Goal: Complete application form: Complete application form

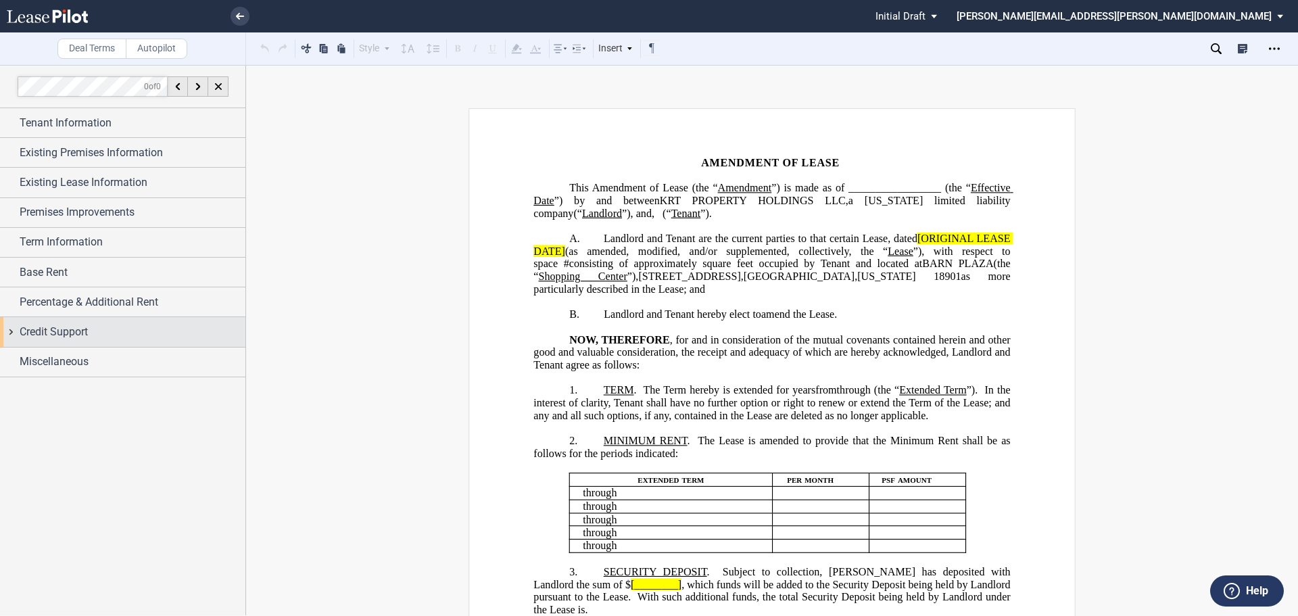
click at [81, 335] on span "Credit Support" at bounding box center [54, 332] width 68 height 16
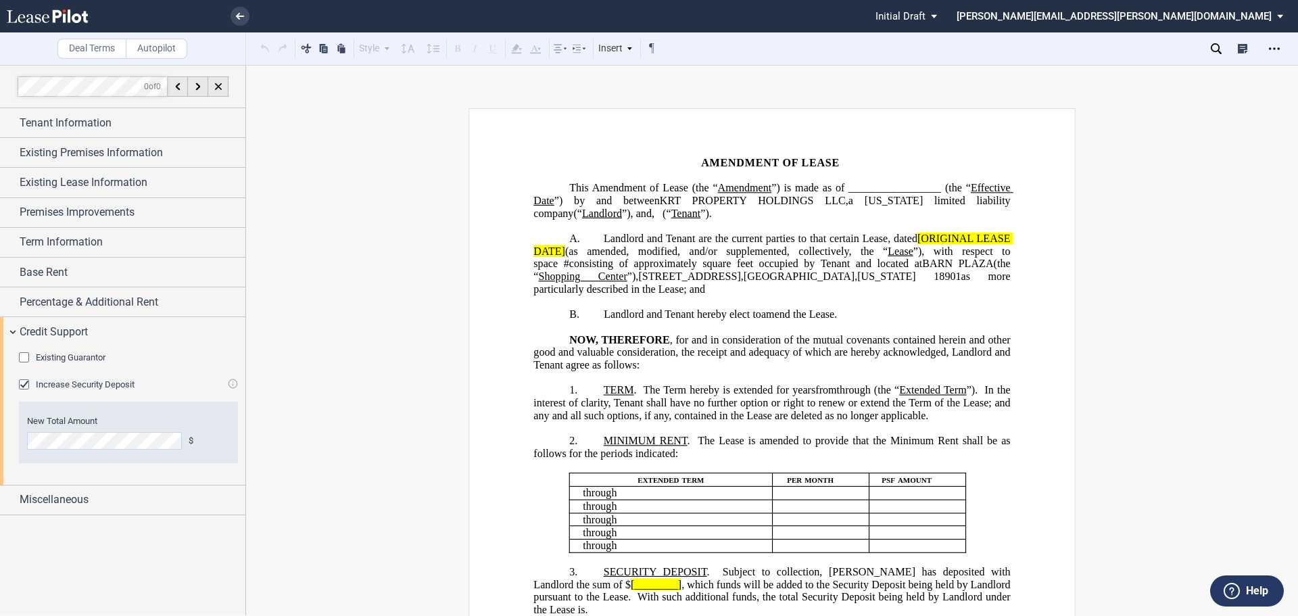
click at [26, 382] on div "Increase Security Deposit" at bounding box center [26, 386] width 14 height 14
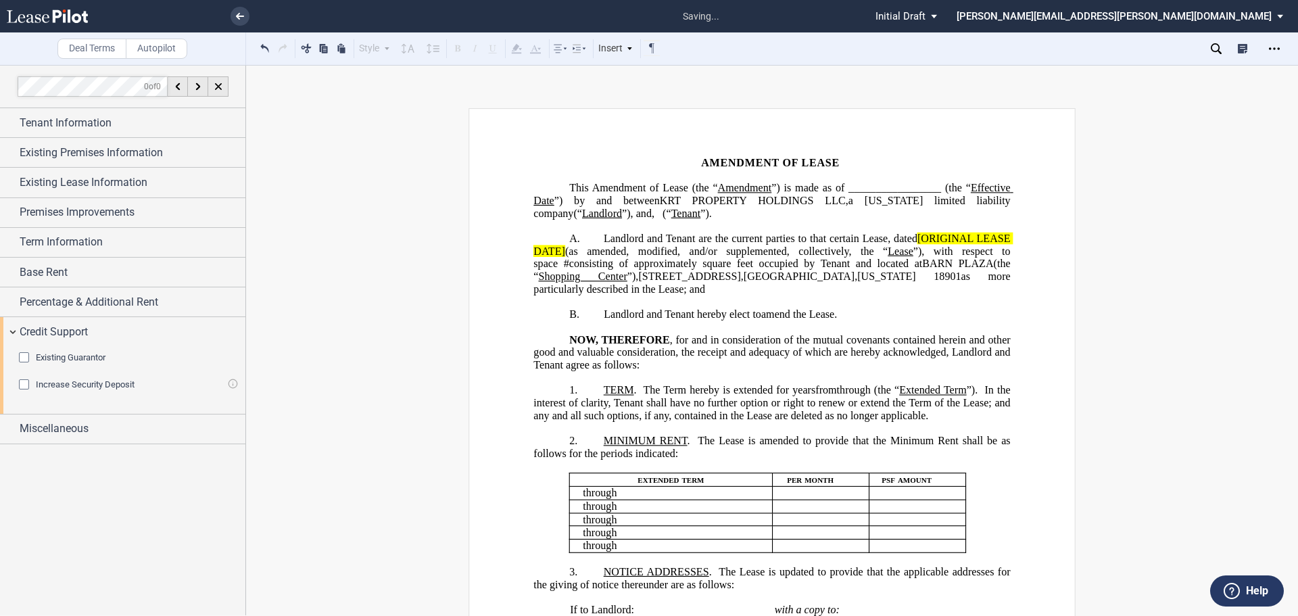
click at [19, 383] on div "Increase Security Deposit" at bounding box center [26, 386] width 14 height 14
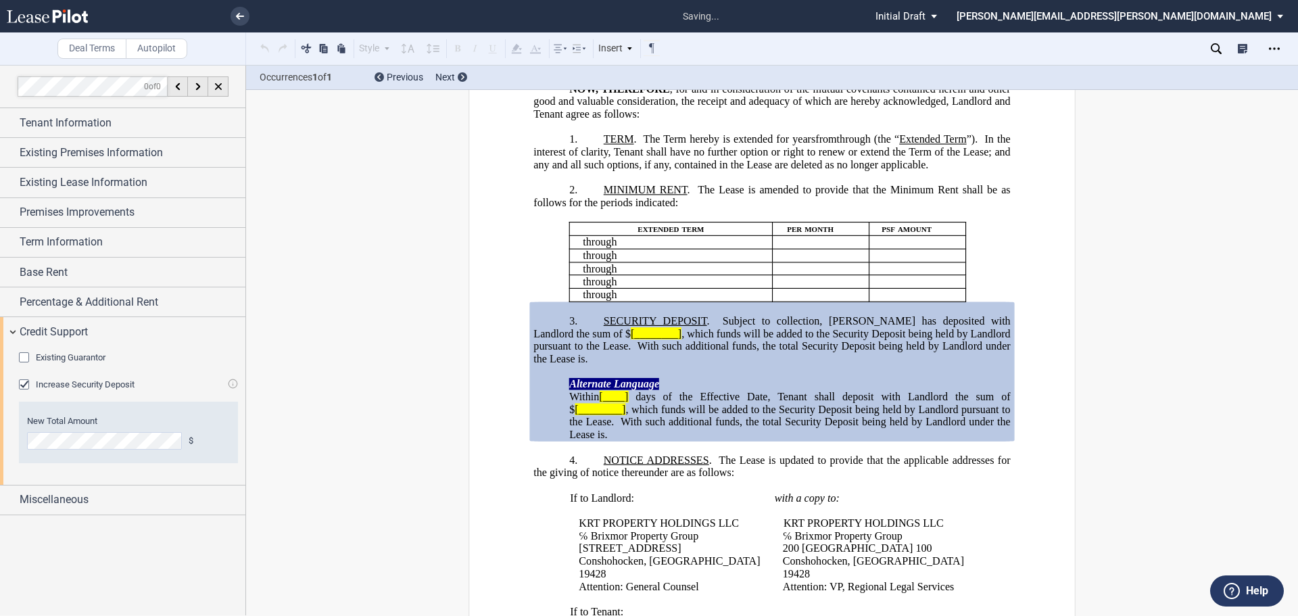
scroll to position [394, 0]
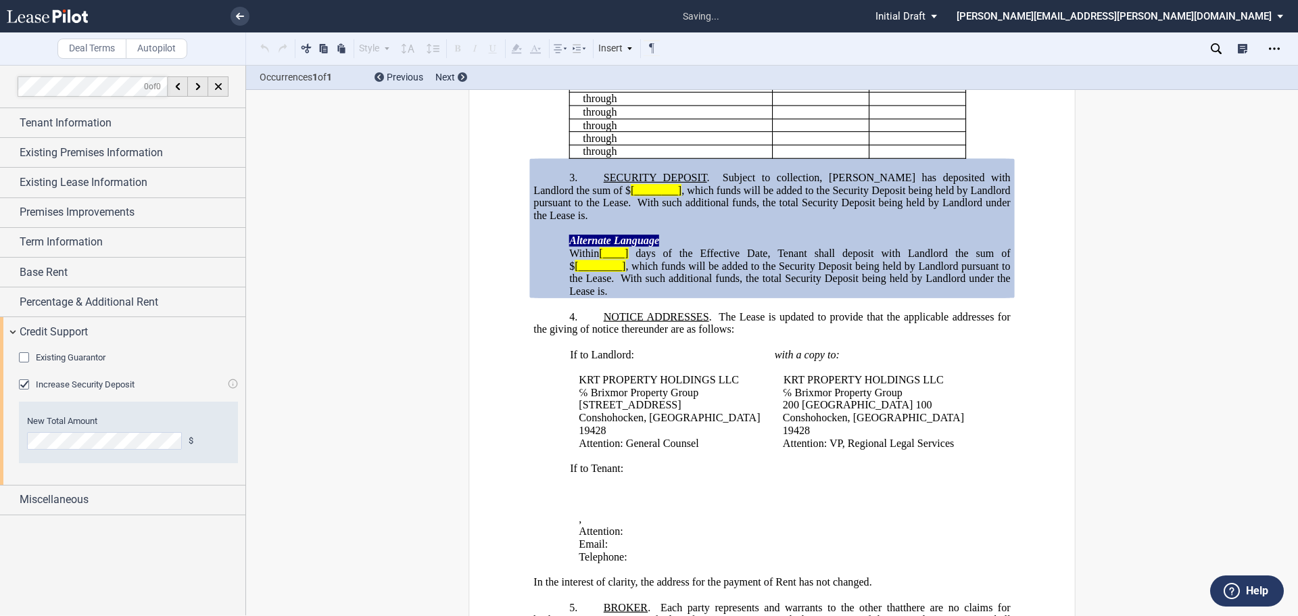
click at [19, 383] on div "Increase Security Deposit" at bounding box center [26, 386] width 14 height 14
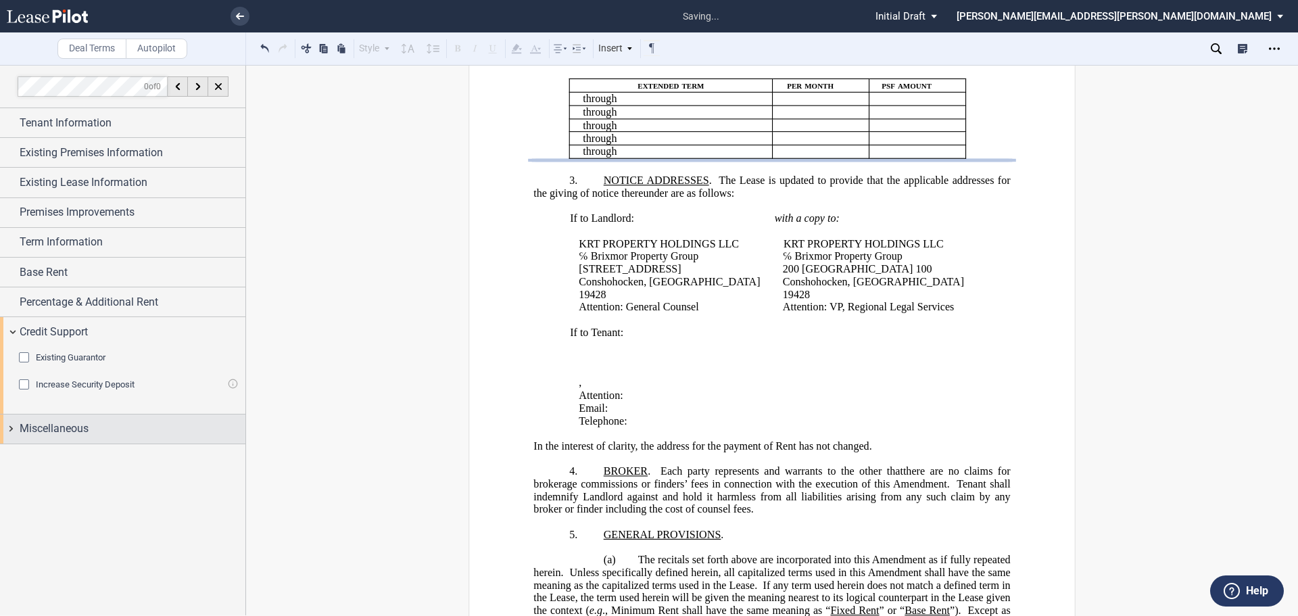
click at [61, 429] on span "Miscellaneous" at bounding box center [54, 428] width 69 height 16
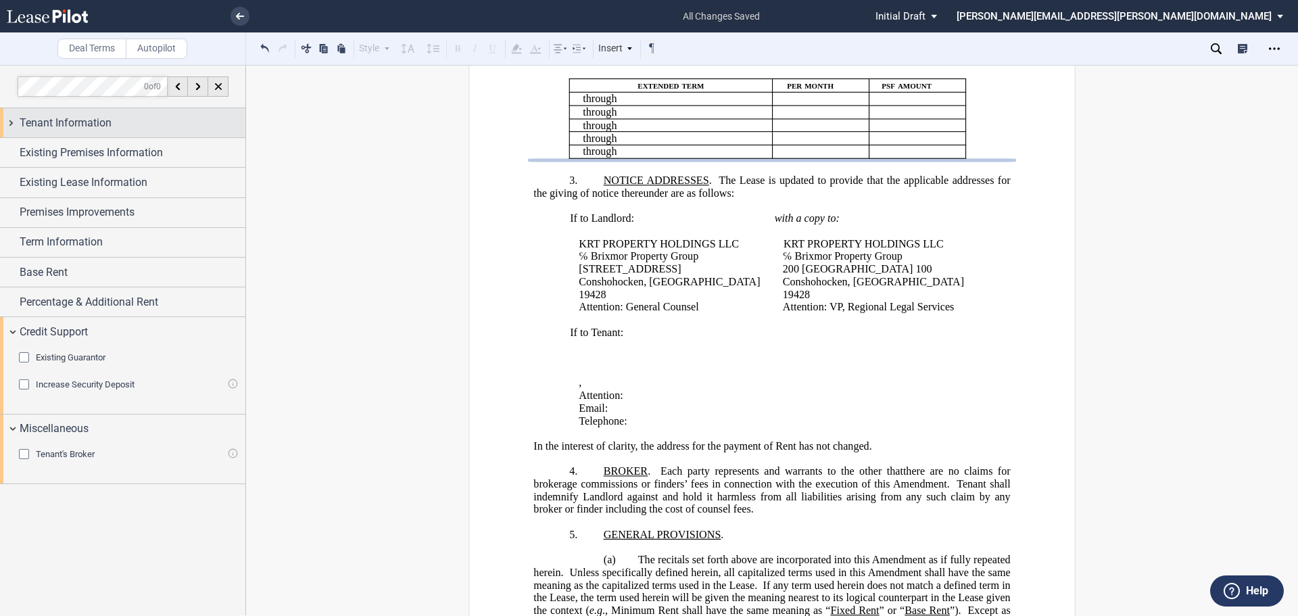
click at [87, 124] on span "Tenant Information" at bounding box center [66, 123] width 92 height 16
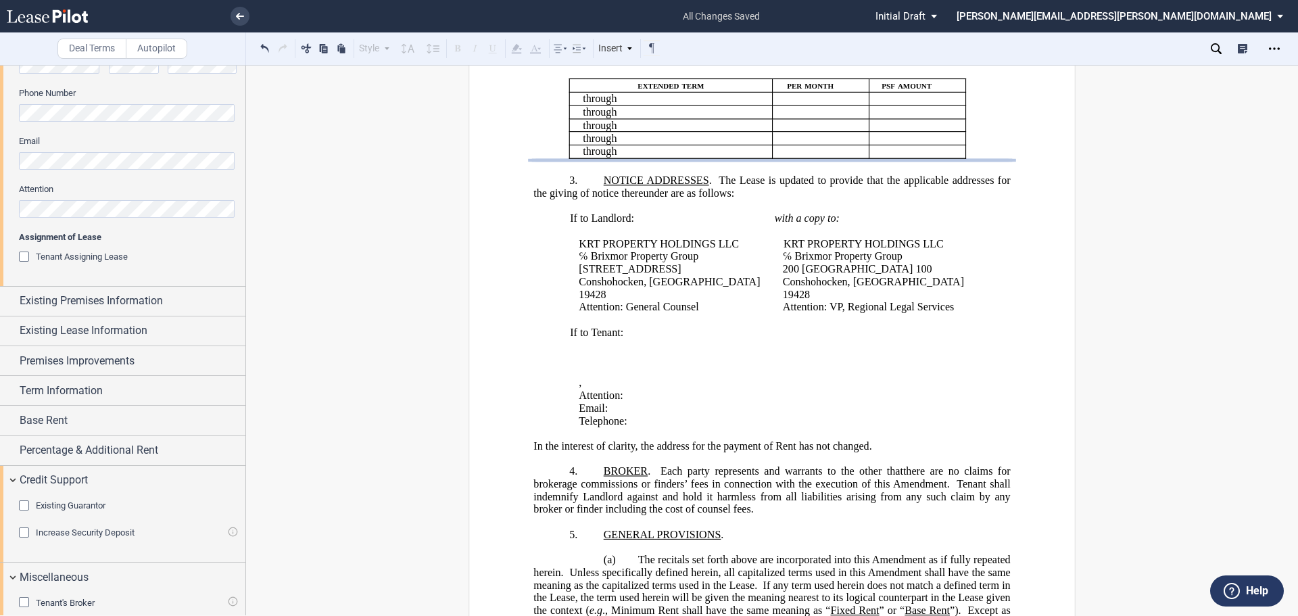
scroll to position [422, 0]
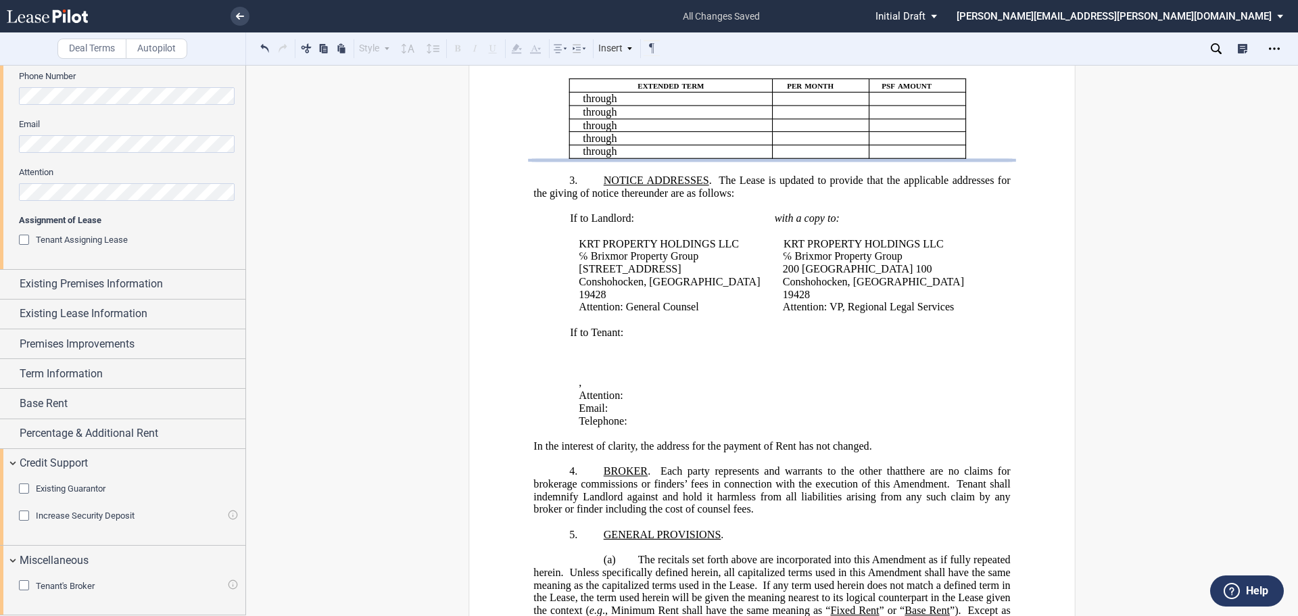
click at [23, 487] on div "Existing Guarantor" at bounding box center [26, 490] width 14 height 14
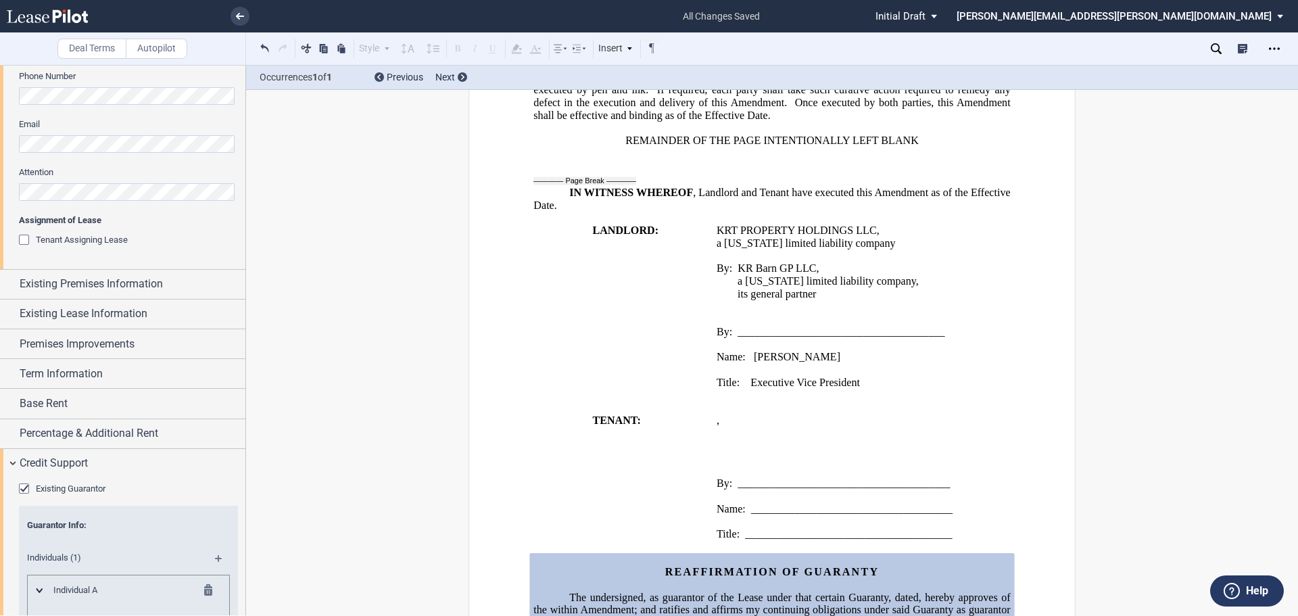
scroll to position [1389, 0]
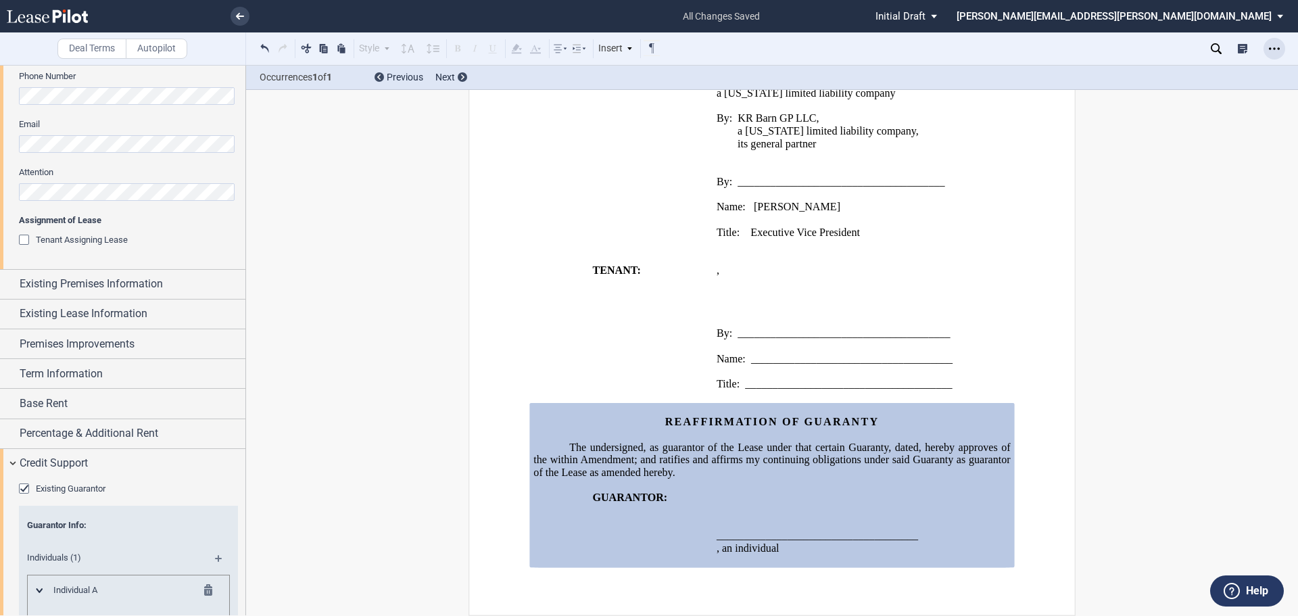
click at [1273, 47] on icon "Open Lease options menu" at bounding box center [1273, 48] width 11 height 11
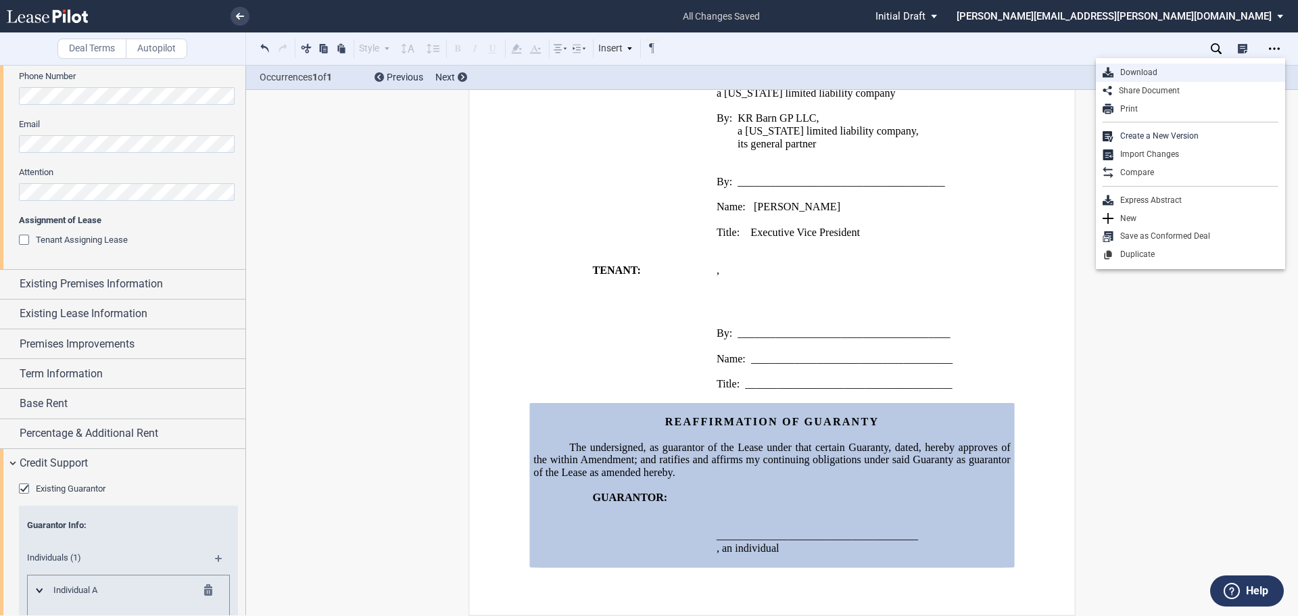
click at [1169, 71] on div "Download" at bounding box center [1195, 72] width 165 height 11
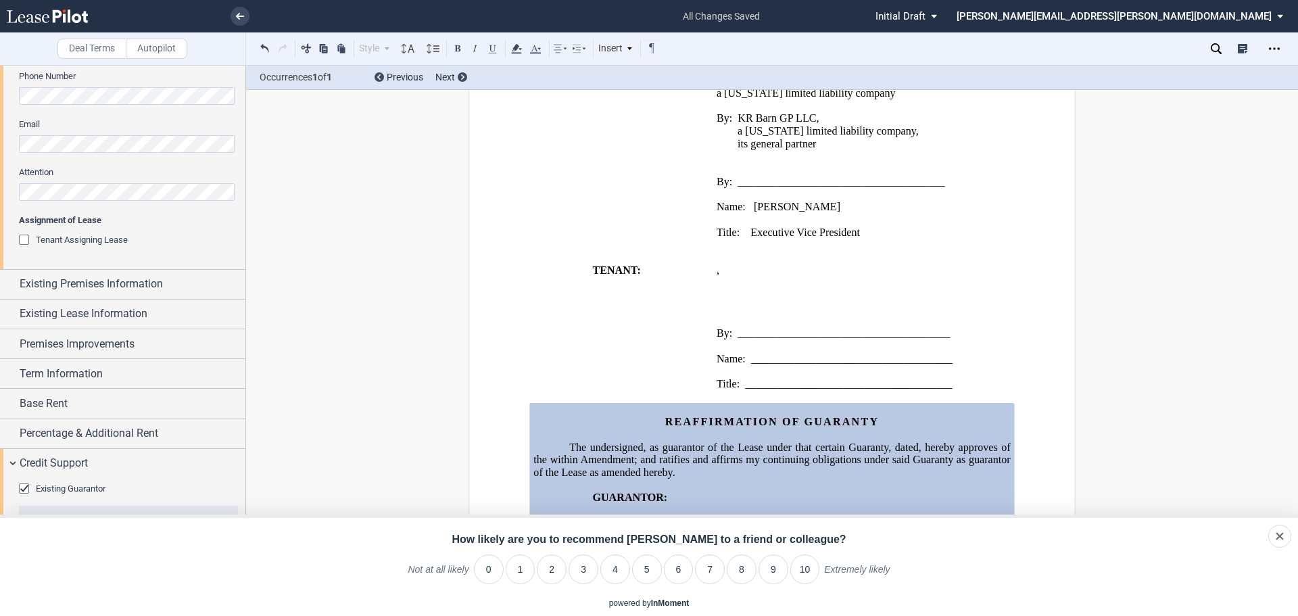
click at [368, 474] on div "Deal Terms Autopilot Style Normal 8pt 9pt 10pt 10.5pt 11pt 12pt 14pt 16pt Norma…" at bounding box center [649, 340] width 1298 height 551
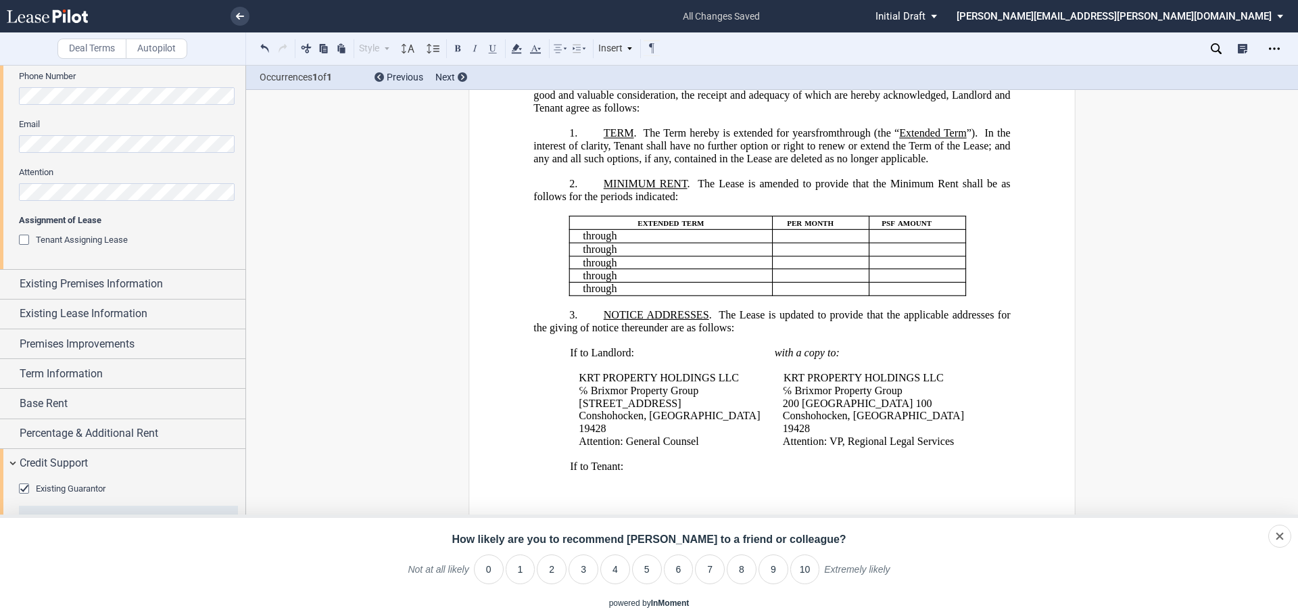
scroll to position [241, 0]
